Goal: Task Accomplishment & Management: Use online tool/utility

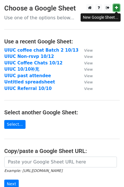
click at [115, 9] on link at bounding box center [116, 7] width 7 height 7
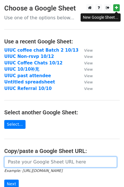
click at [32, 162] on input "url" at bounding box center [60, 162] width 113 height 11
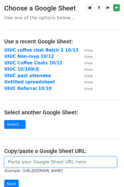
paste input "[URL][DOMAIN_NAME]"
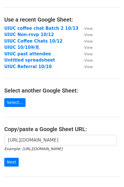
scroll to position [51, 0]
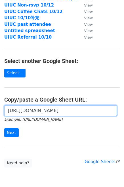
click at [34, 112] on input "[URL][DOMAIN_NAME]" at bounding box center [60, 110] width 113 height 11
paste input "[URL][DOMAIN_NAME]"
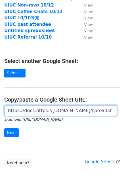
scroll to position [0, 158]
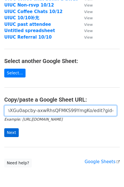
type input "https://docs.https://[DOMAIN_NAME]/spreadsheets/d/1L2JP_5cFLf2srcnXGu0apcby-axw…"
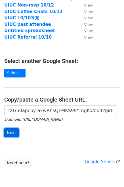
click at [16, 131] on input "Next" at bounding box center [11, 132] width 14 height 9
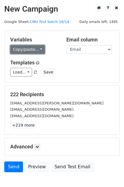
click at [25, 51] on link "Copy/paste..." at bounding box center [27, 49] width 35 height 9
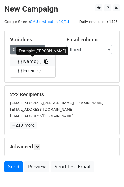
click at [28, 60] on link "{{Name}}" at bounding box center [33, 61] width 45 height 9
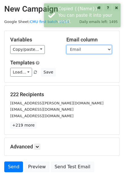
click at [79, 49] on select "Name Email" at bounding box center [89, 49] width 45 height 9
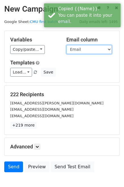
click at [67, 45] on select "Name Email" at bounding box center [89, 49] width 45 height 9
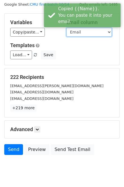
scroll to position [34, 0]
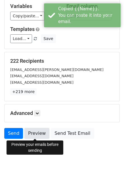
click at [38, 133] on link "Preview" at bounding box center [36, 133] width 25 height 11
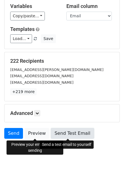
click at [77, 134] on link "Send Test Email" at bounding box center [72, 133] width 43 height 11
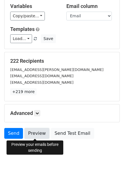
click at [40, 132] on link "Preview" at bounding box center [36, 133] width 25 height 11
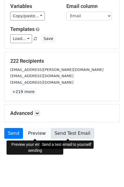
click at [68, 134] on link "Send Test Email" at bounding box center [72, 133] width 43 height 11
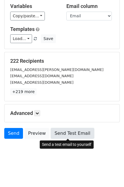
click at [71, 131] on link "Send Test Email" at bounding box center [72, 133] width 43 height 11
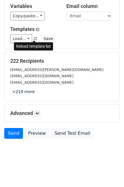
click at [34, 38] on span at bounding box center [35, 39] width 3 height 4
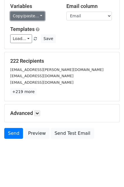
click at [35, 17] on link "Copy/paste..." at bounding box center [27, 16] width 35 height 9
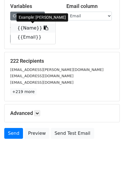
click at [44, 27] on icon at bounding box center [46, 28] width 5 height 5
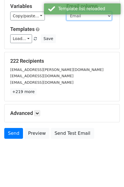
click at [100, 16] on select "Name Email" at bounding box center [89, 16] width 45 height 9
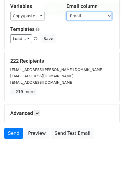
click at [67, 12] on select "Name Email" at bounding box center [89, 16] width 45 height 9
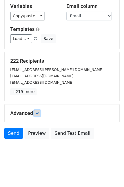
click at [39, 112] on icon at bounding box center [37, 113] width 3 height 3
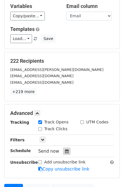
click at [65, 152] on icon at bounding box center [67, 152] width 4 height 4
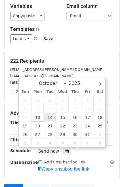
type input "2025-10-14 12:00"
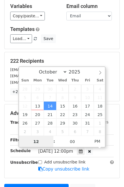
scroll to position [0, 0]
type input "16"
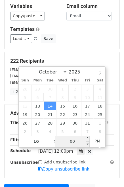
type input "2025-10-14 16:00"
type input "04"
drag, startPoint x: 76, startPoint y: 140, endPoint x: 67, endPoint y: 141, distance: 9.1
click at [67, 141] on input "00" at bounding box center [72, 141] width 35 height 11
type input "27"
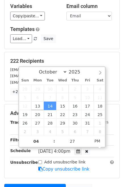
type input "2025-10-14 16:27"
click at [110, 71] on div "yinuod@andrew.cmu.edu" at bounding box center [62, 70] width 112 height 7
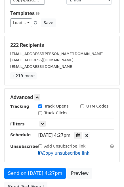
scroll to position [103, 0]
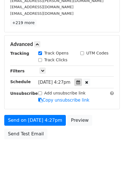
click at [80, 82] on icon at bounding box center [78, 82] width 4 height 4
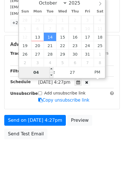
drag, startPoint x: 43, startPoint y: 73, endPoint x: 34, endPoint y: 74, distance: 8.8
click at [34, 74] on input "04" at bounding box center [36, 72] width 35 height 11
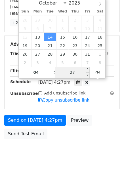
click at [69, 72] on input "27" at bounding box center [72, 72] width 35 height 11
type input "16"
type input "2025-10-14 16:16"
click at [118, 82] on div "Advanced Tracking Track Opens UTM Codes Track Clicks Filters Only include sprea…" at bounding box center [62, 73] width 115 height 74
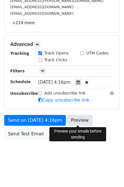
click at [84, 119] on link "Preview" at bounding box center [79, 120] width 25 height 11
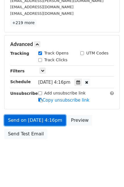
click at [24, 122] on link "Send on Oct 14 at 4:16pm" at bounding box center [35, 120] width 62 height 11
